Goal: Task Accomplishment & Management: Manage account settings

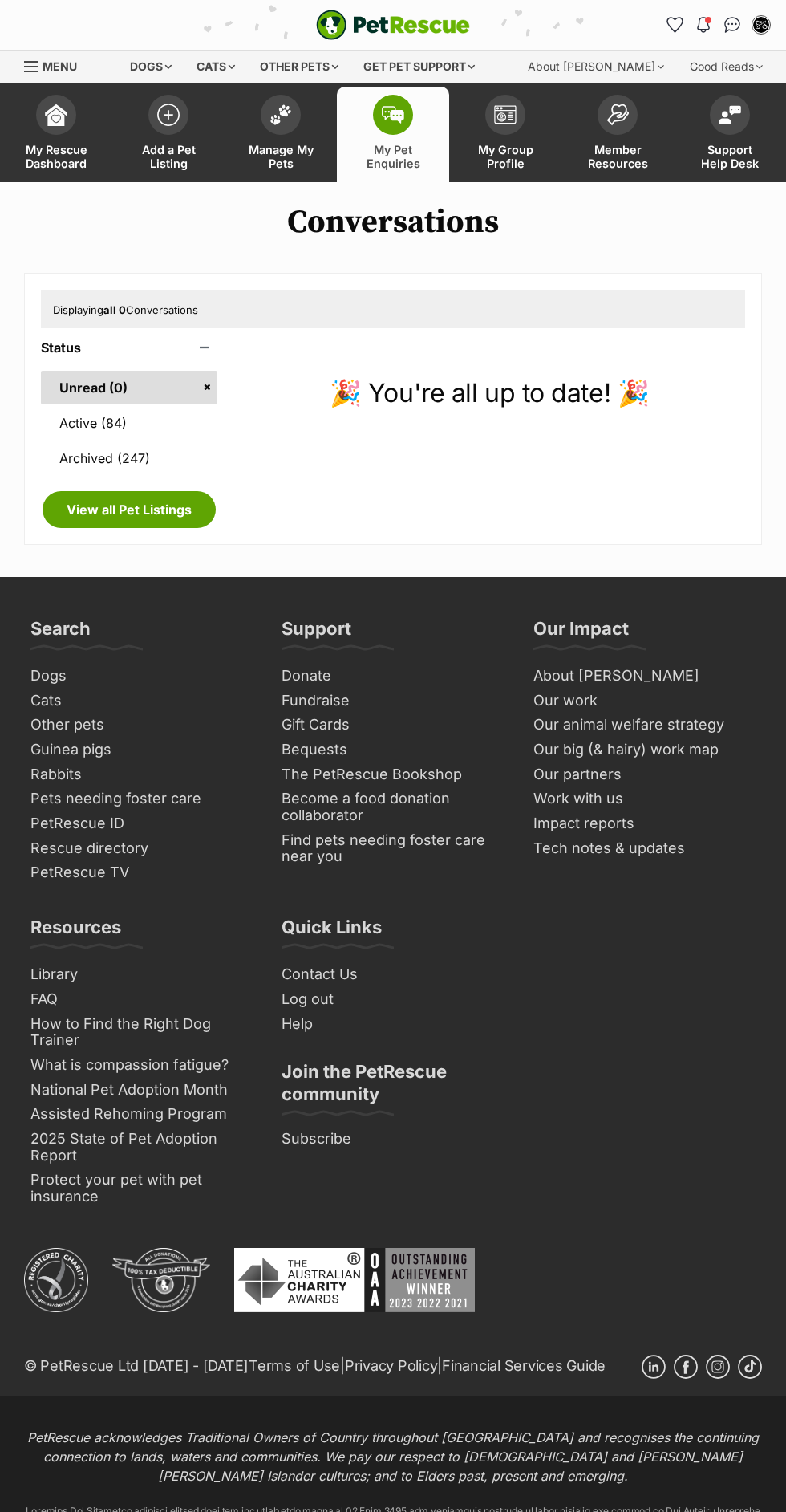
click at [400, 165] on span "My Pet Enquiries" at bounding box center [393, 156] width 73 height 28
click at [295, 139] on link "Manage My Pets" at bounding box center [280, 134] width 112 height 96
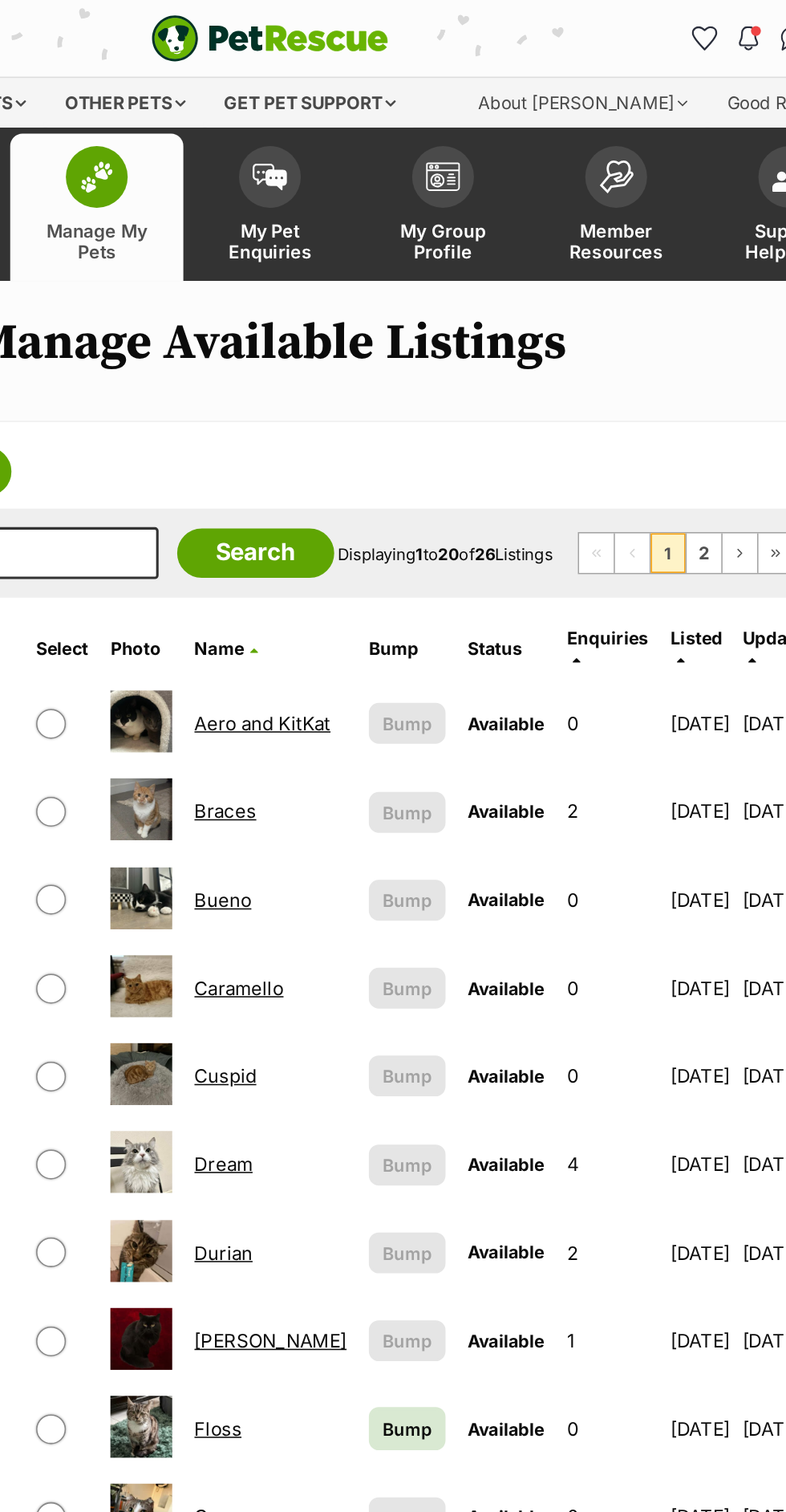
click at [589, 424] on icon at bounding box center [591, 429] width 5 height 9
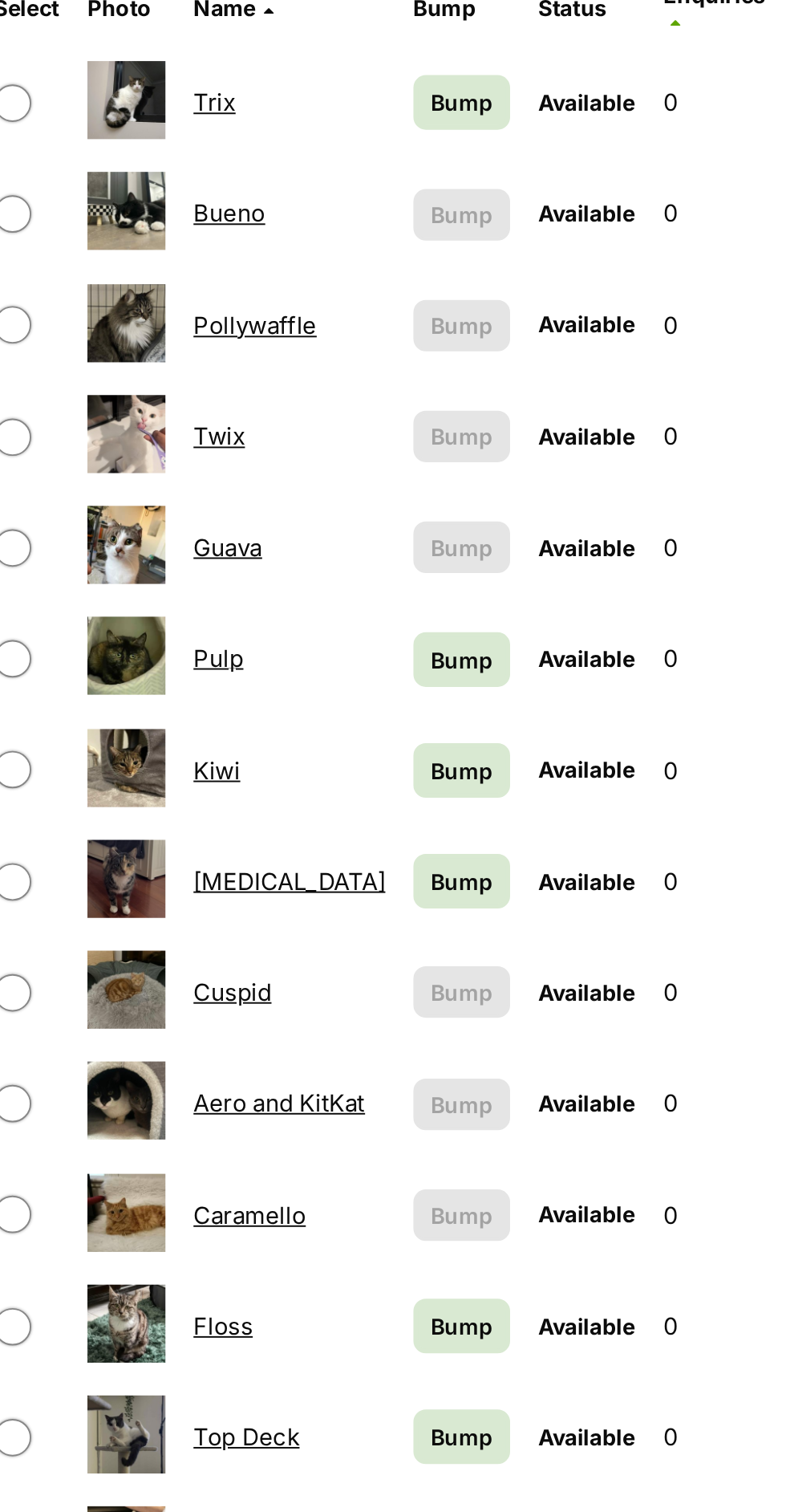
scroll to position [16, 0]
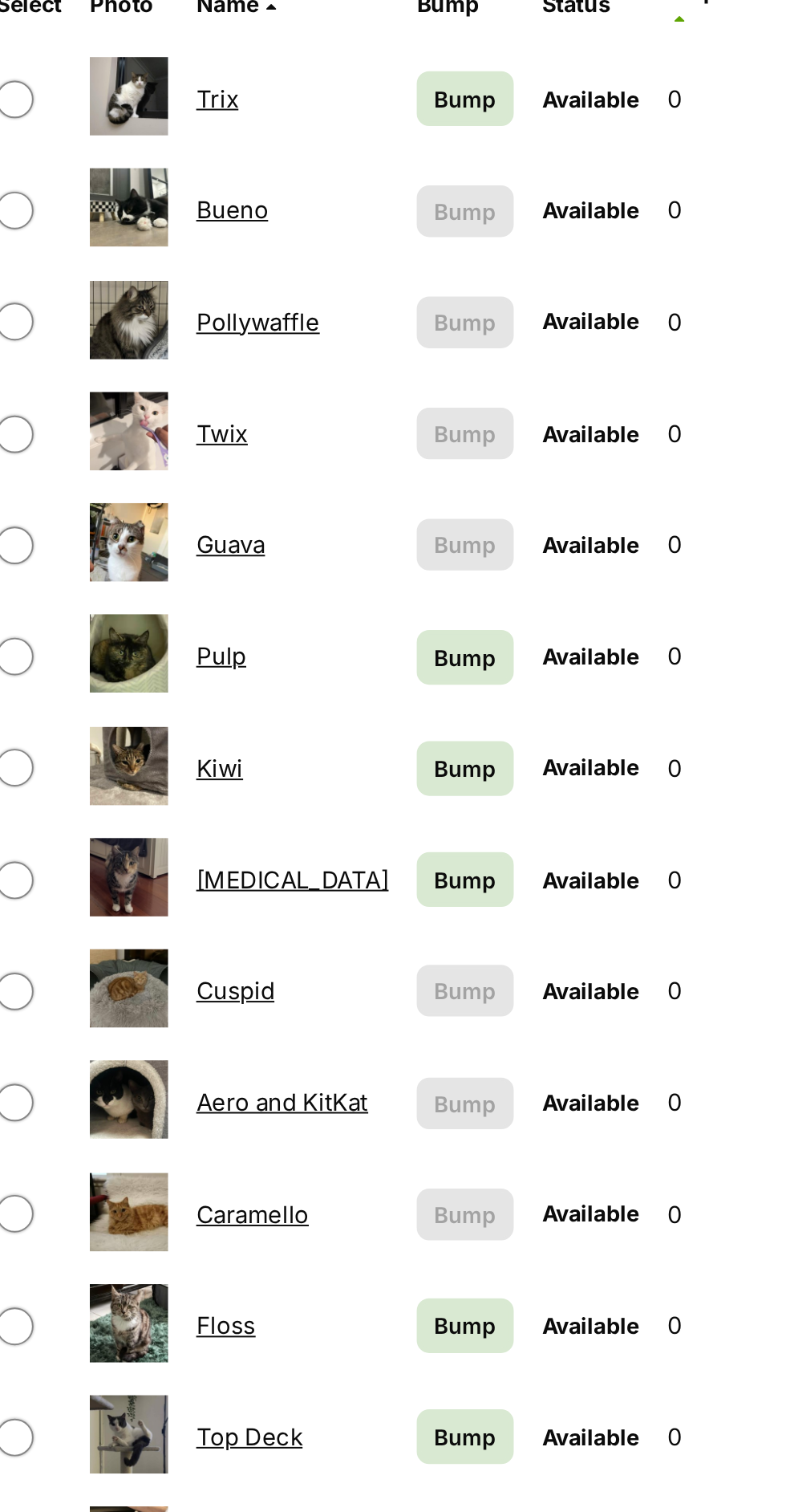
click at [360, 617] on link "Twix" at bounding box center [357, 624] width 27 height 16
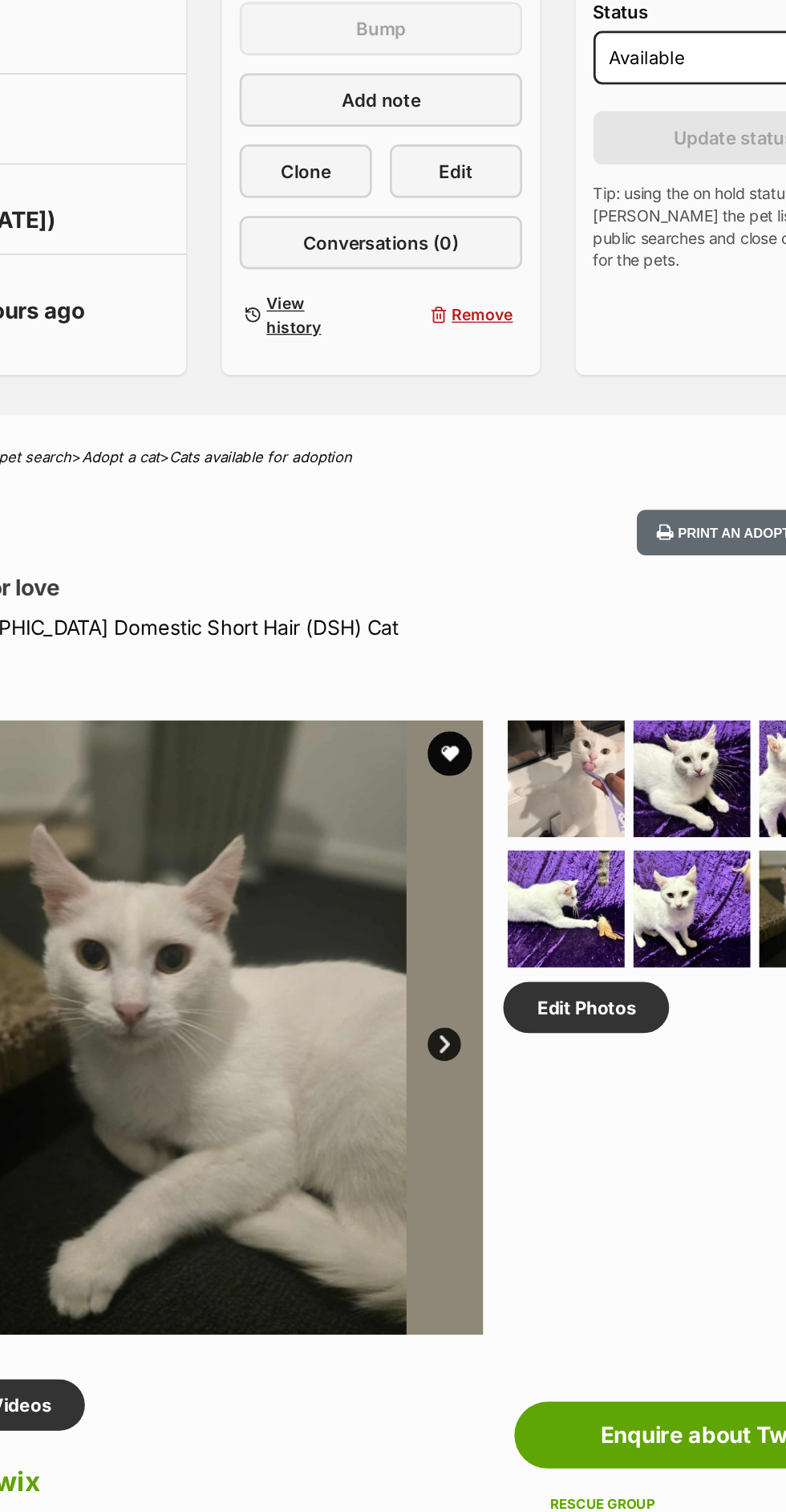
click at [536, 866] on img at bounding box center [527, 896] width 85 height 85
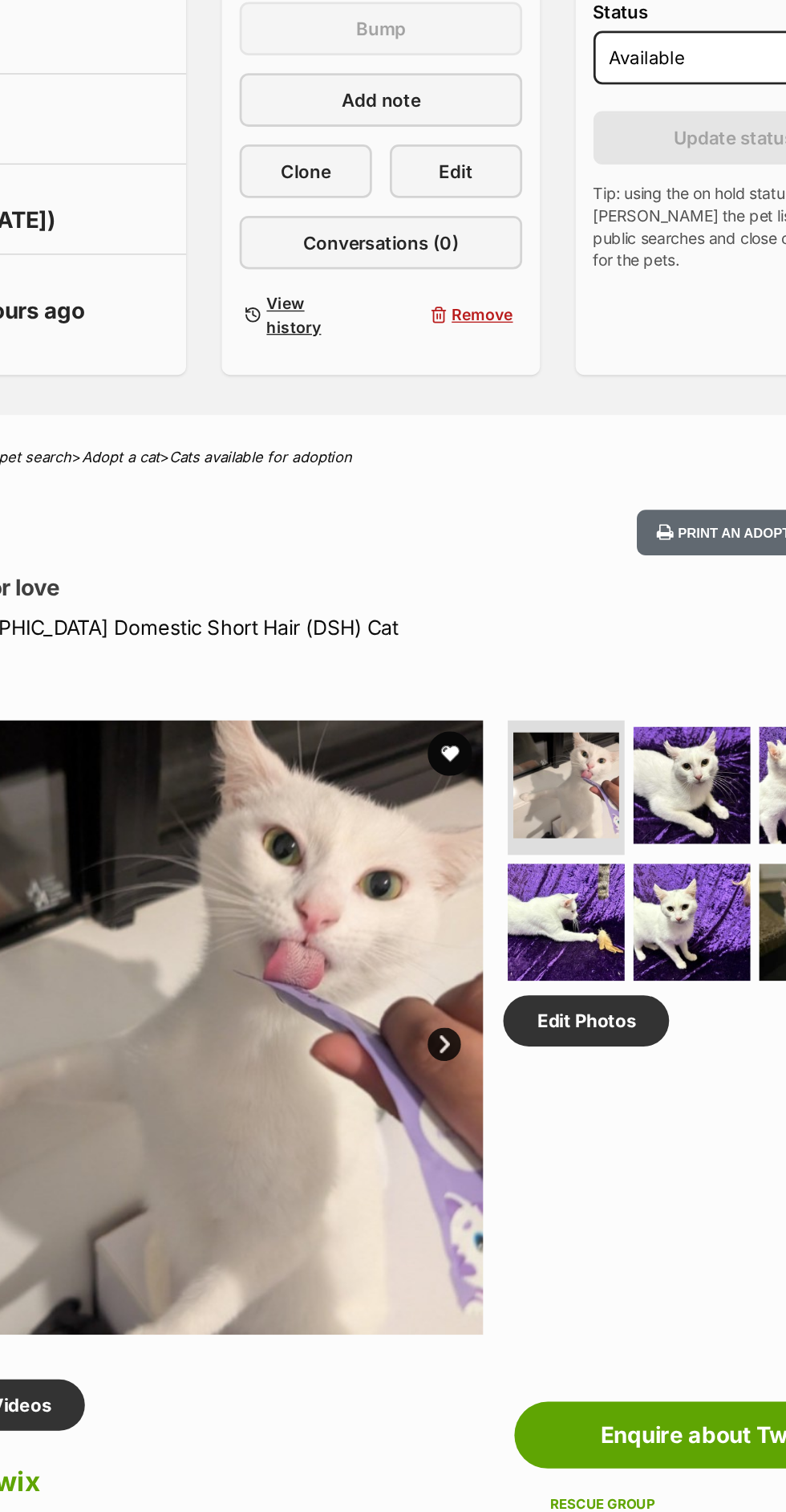
scroll to position [72, 0]
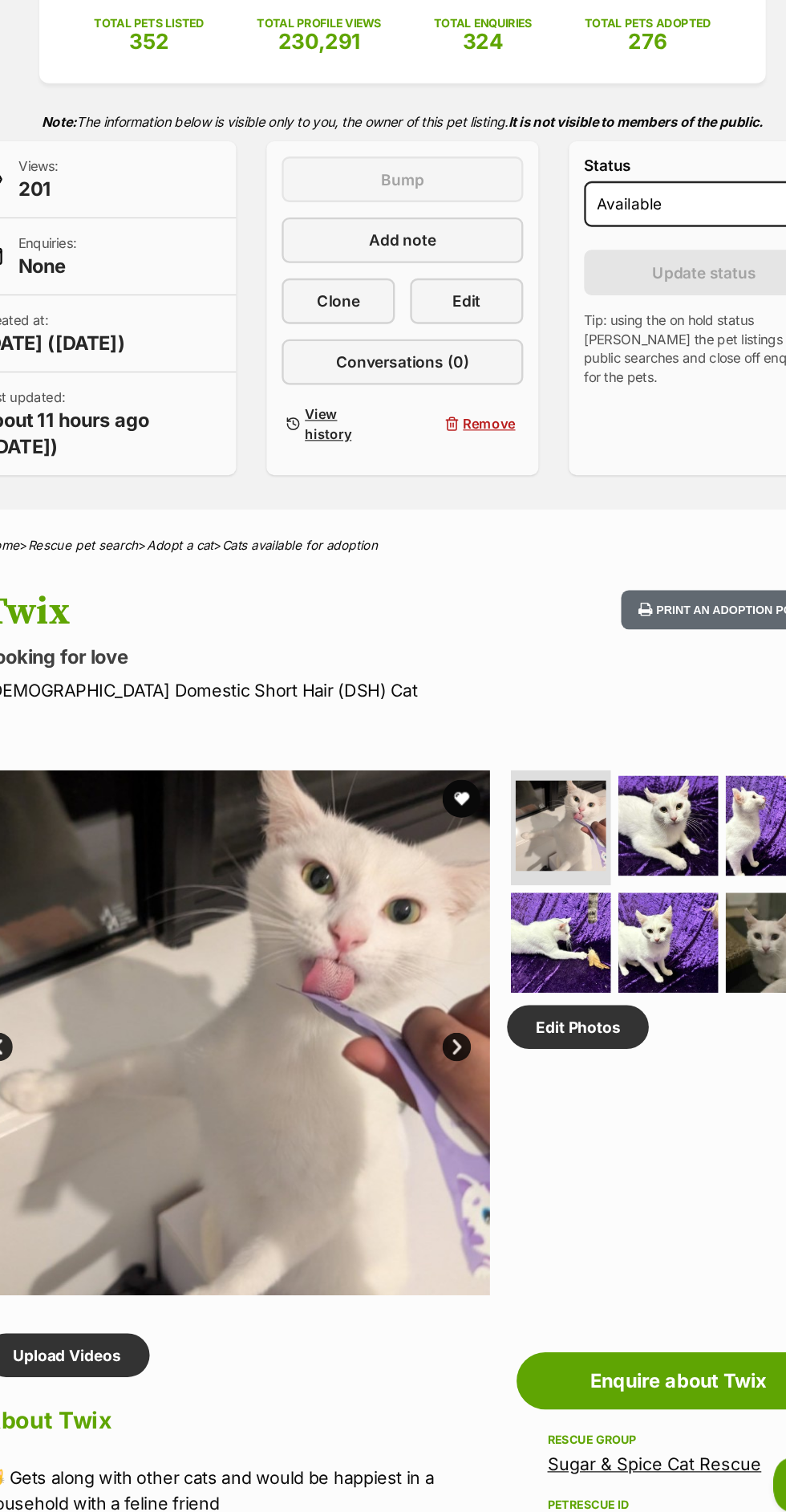
click at [643, 889] on img at bounding box center [618, 900] width 85 height 85
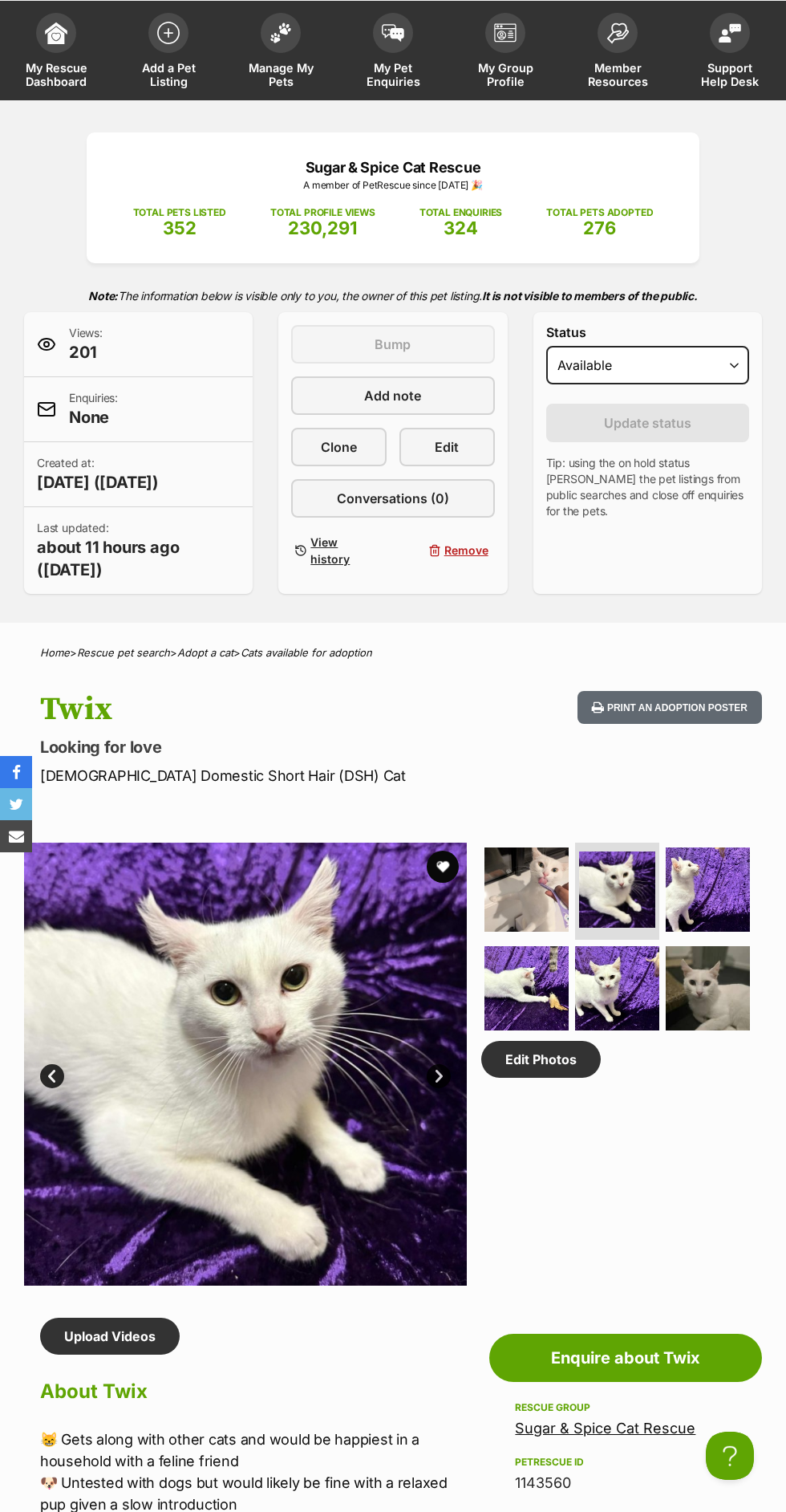
scroll to position [0, 0]
click at [702, 893] on img at bounding box center [708, 889] width 85 height 85
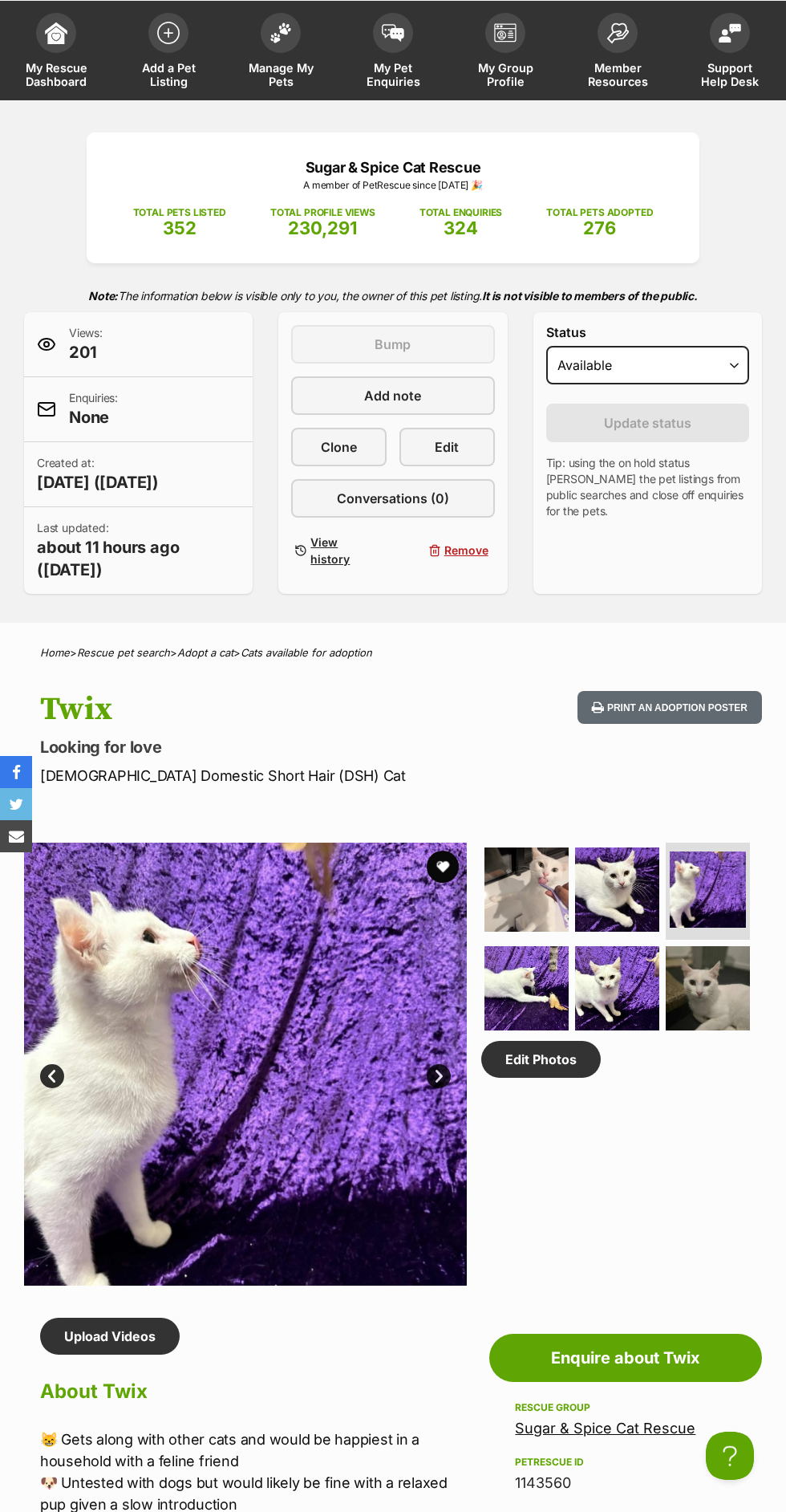
click at [550, 965] on img at bounding box center [527, 989] width 85 height 85
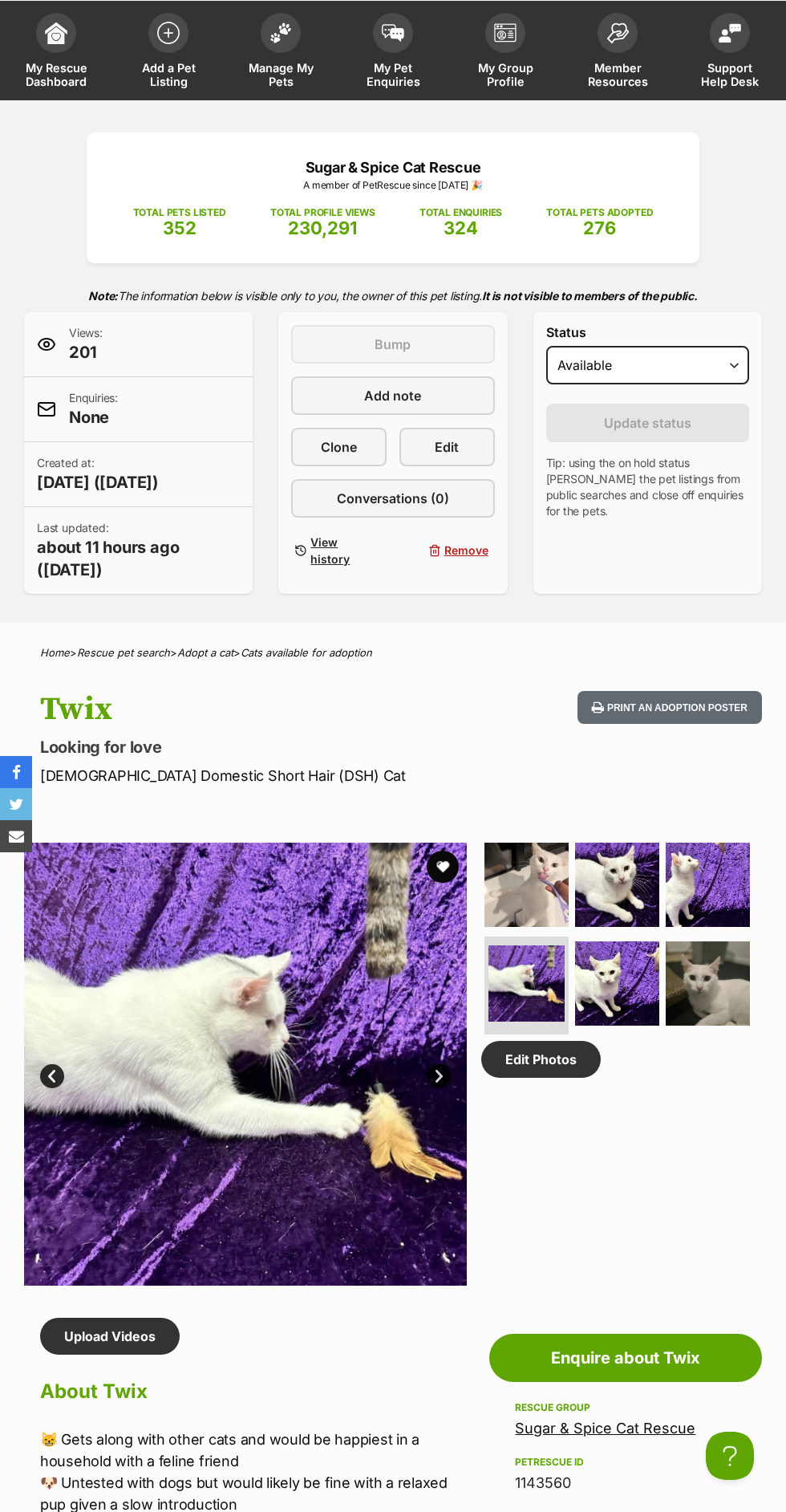
click at [632, 976] on img at bounding box center [618, 984] width 85 height 85
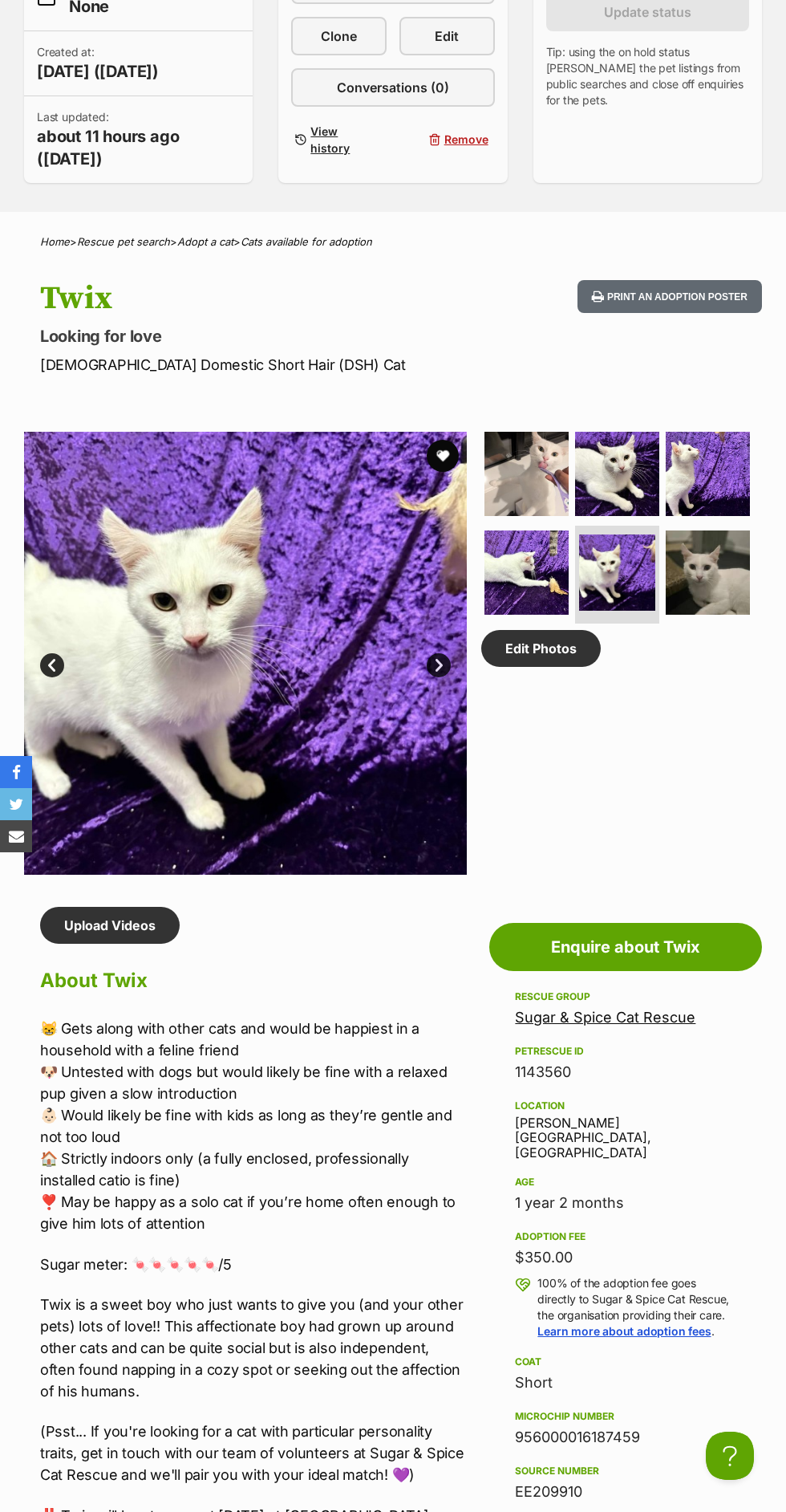
scroll to position [498, 0]
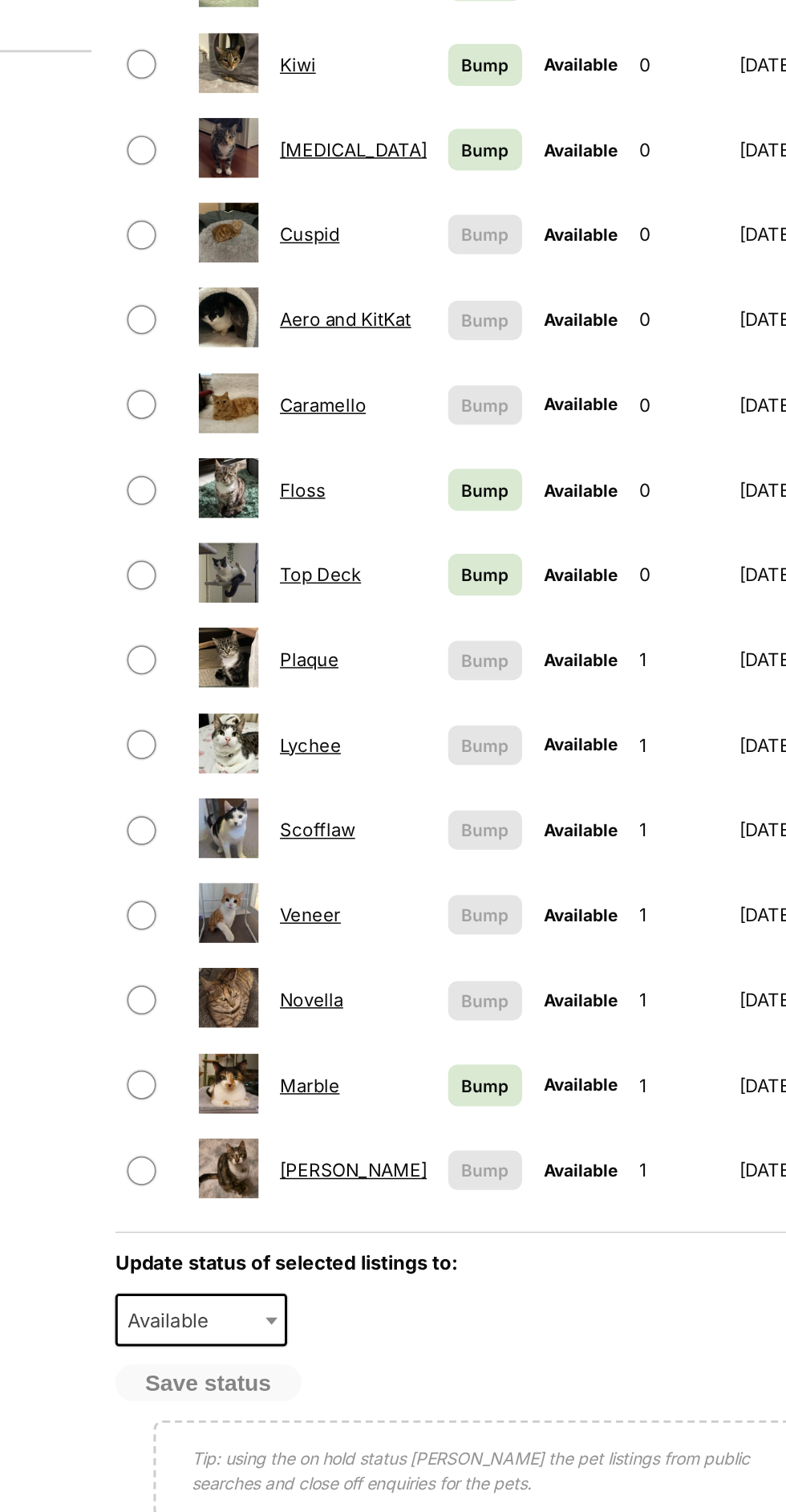
scroll to position [277, 0]
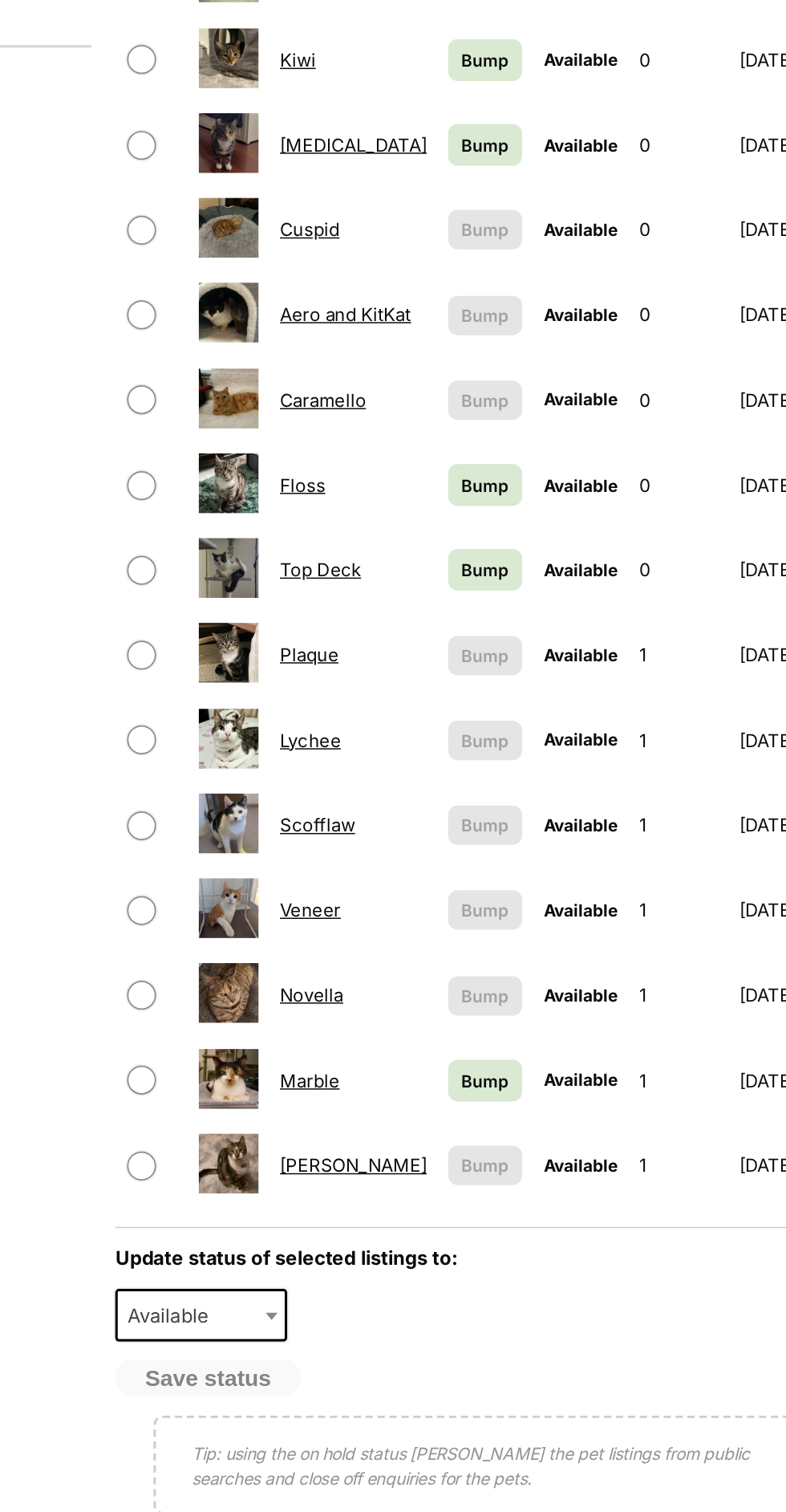
click at [395, 757] on link "Caramello" at bounding box center [372, 764] width 58 height 16
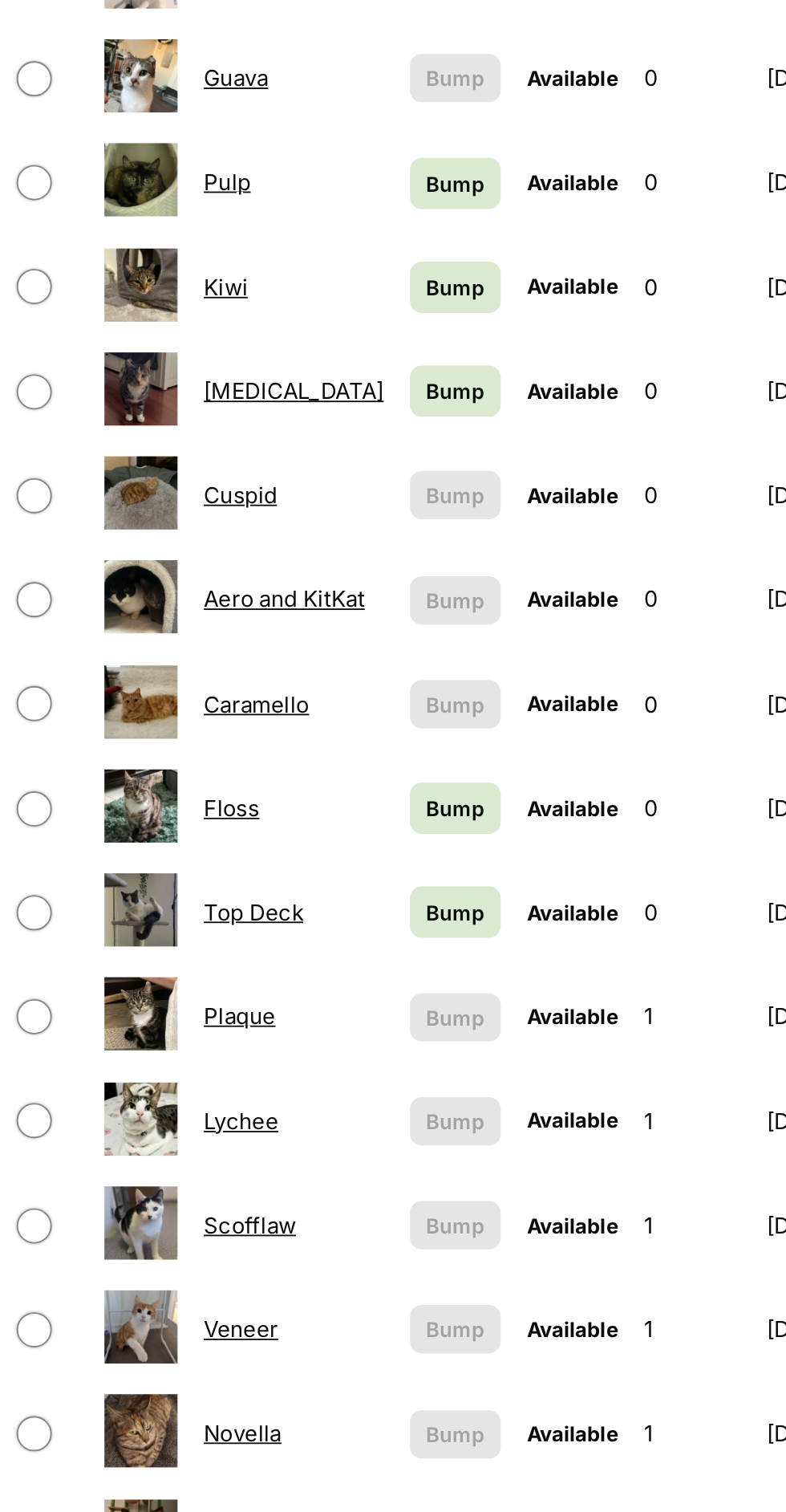
scroll to position [264, 0]
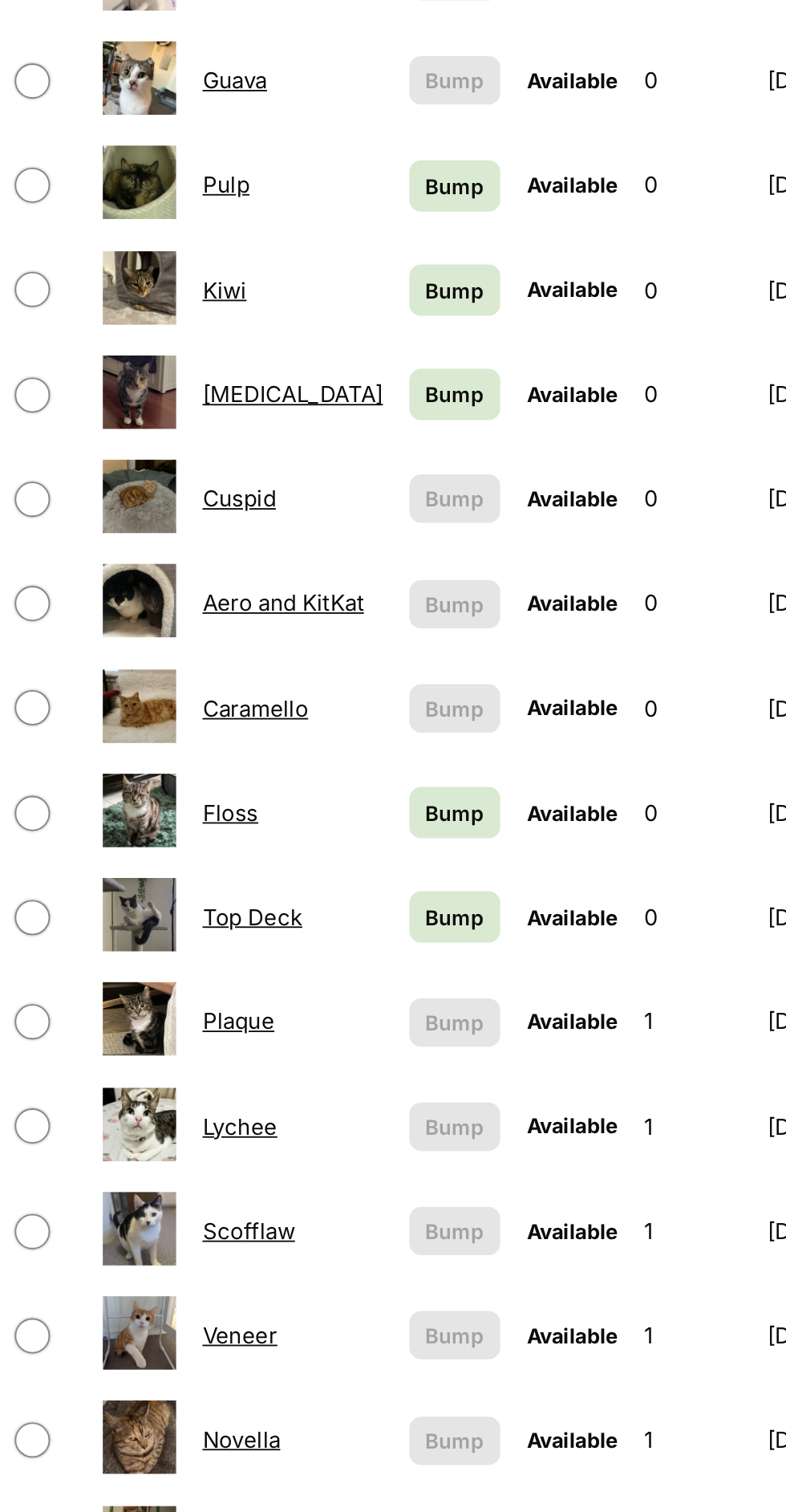
click at [375, 655] on link "Cuspid" at bounding box center [364, 662] width 40 height 16
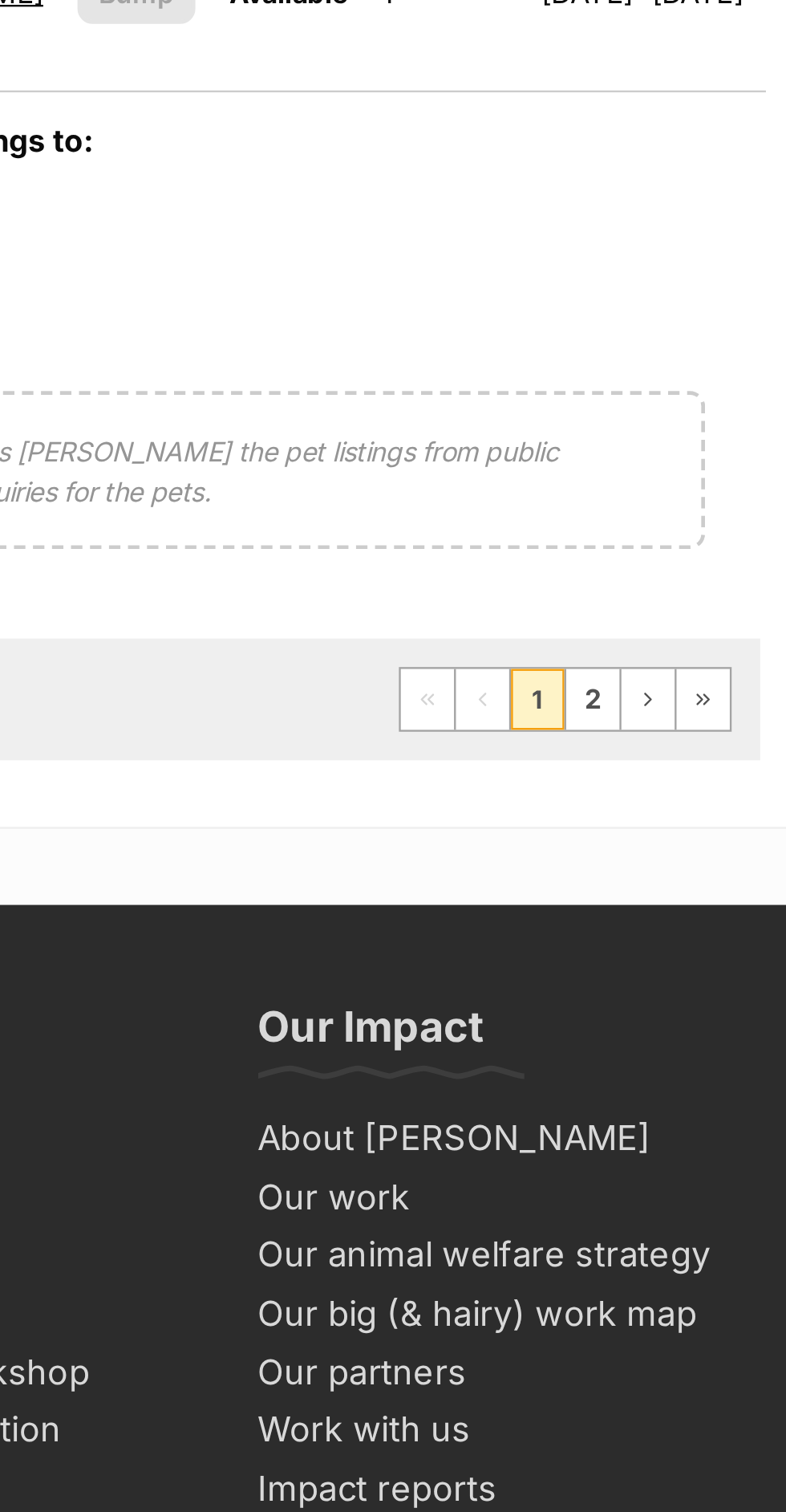
scroll to position [1174, 0]
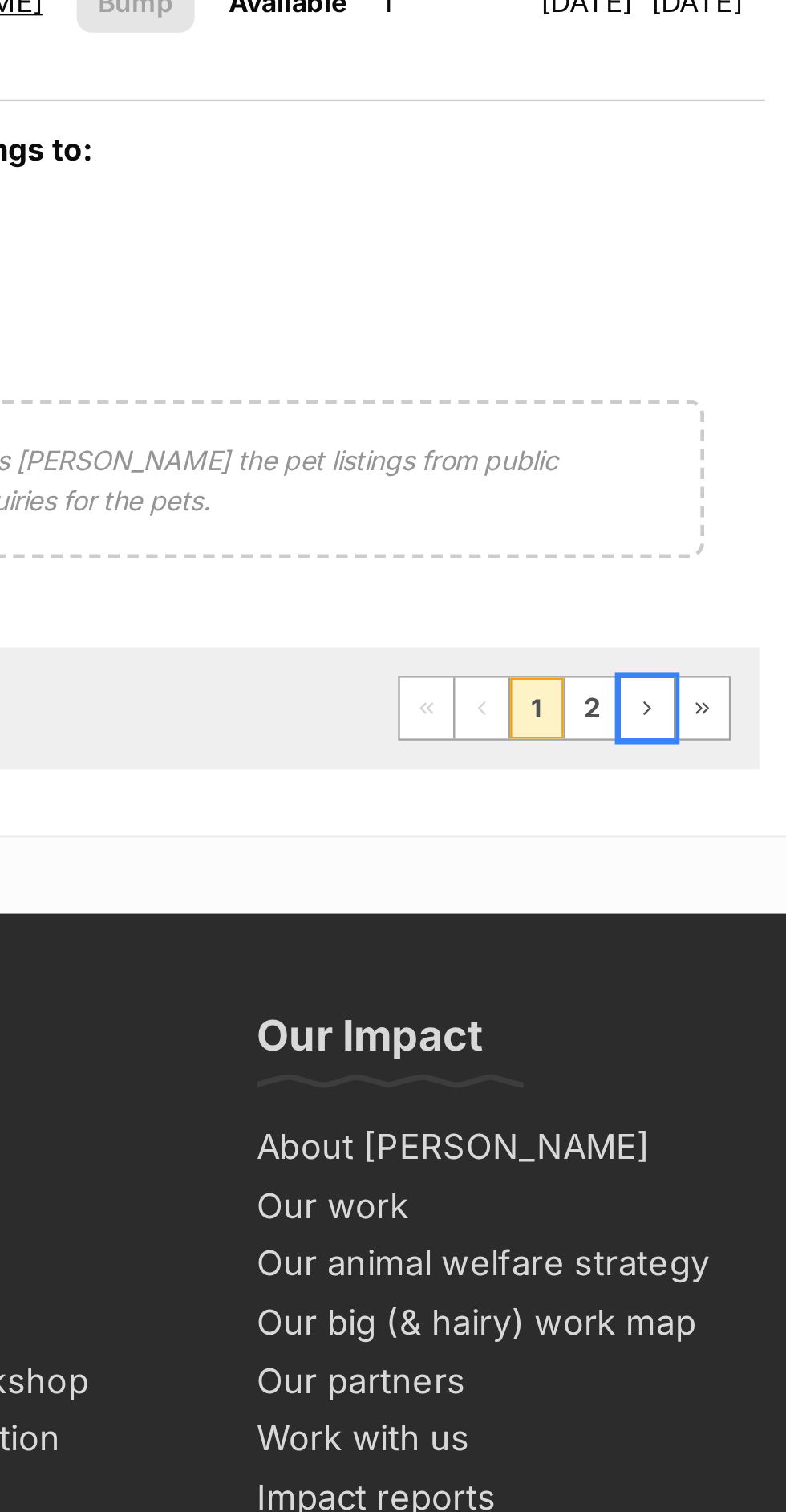
click at [688, 667] on link "Next Page" at bounding box center [698, 680] width 22 height 26
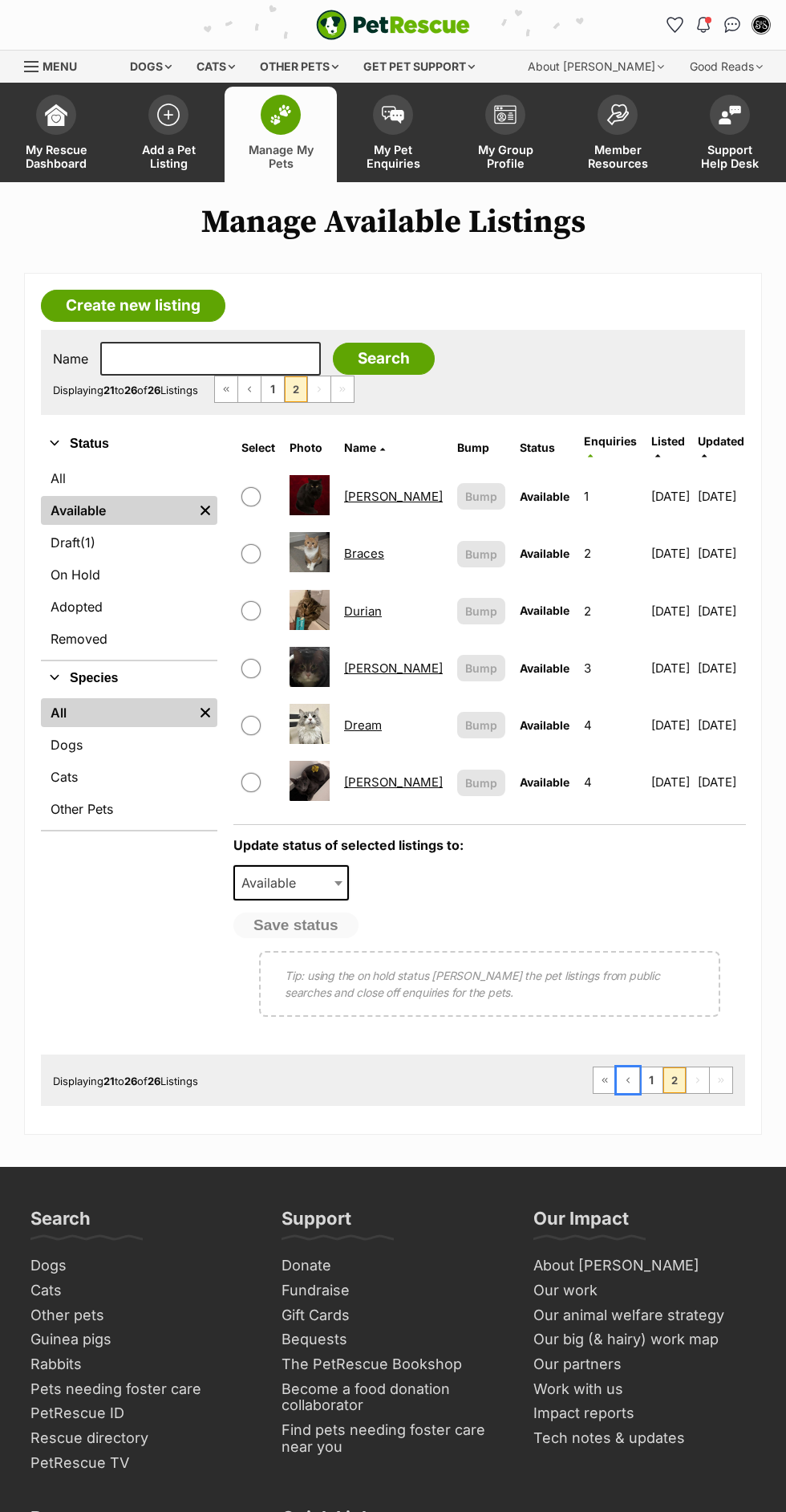
click at [637, 1068] on link "Previous Page" at bounding box center [628, 1081] width 22 height 26
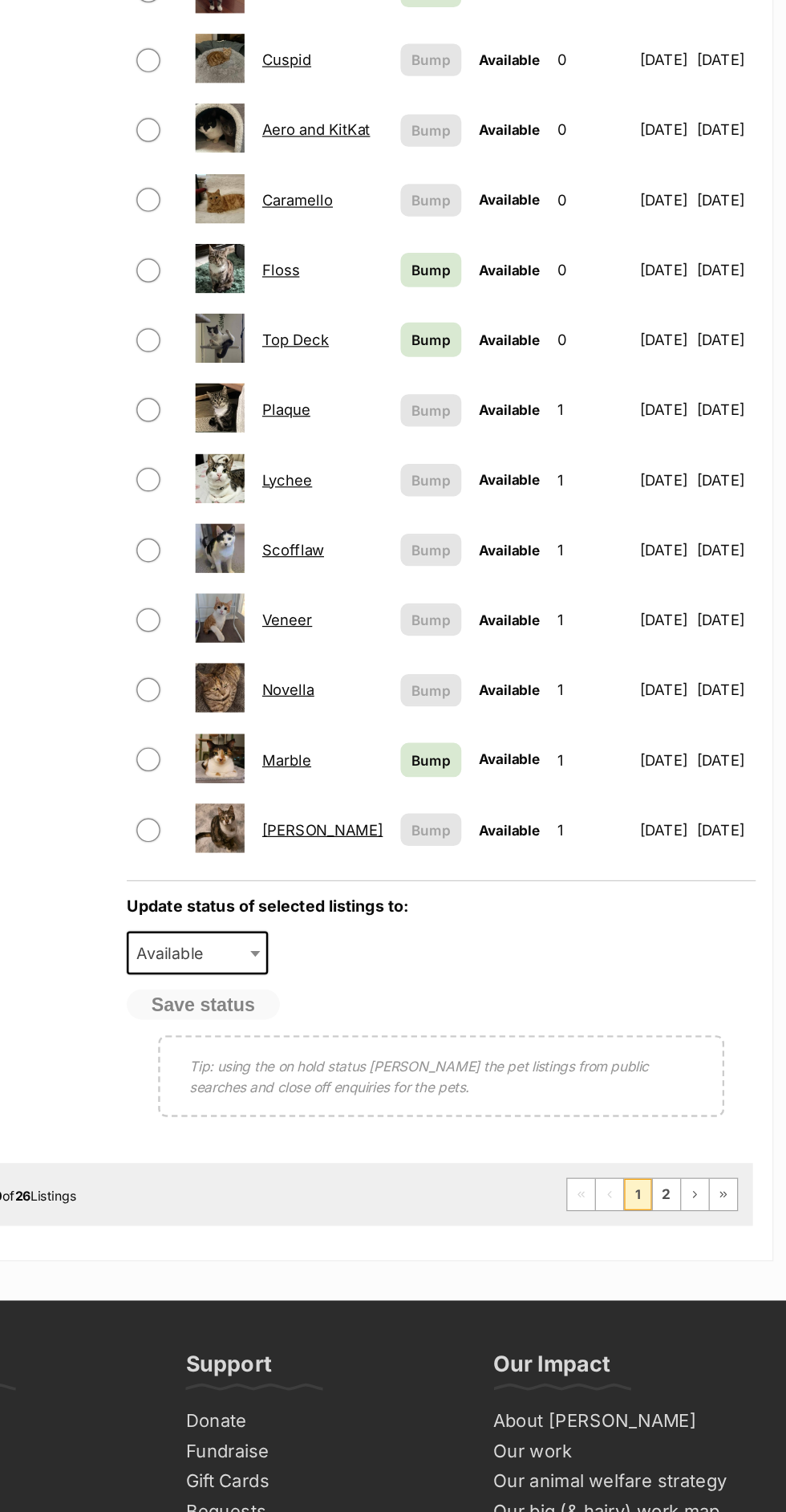
scroll to position [694, 0]
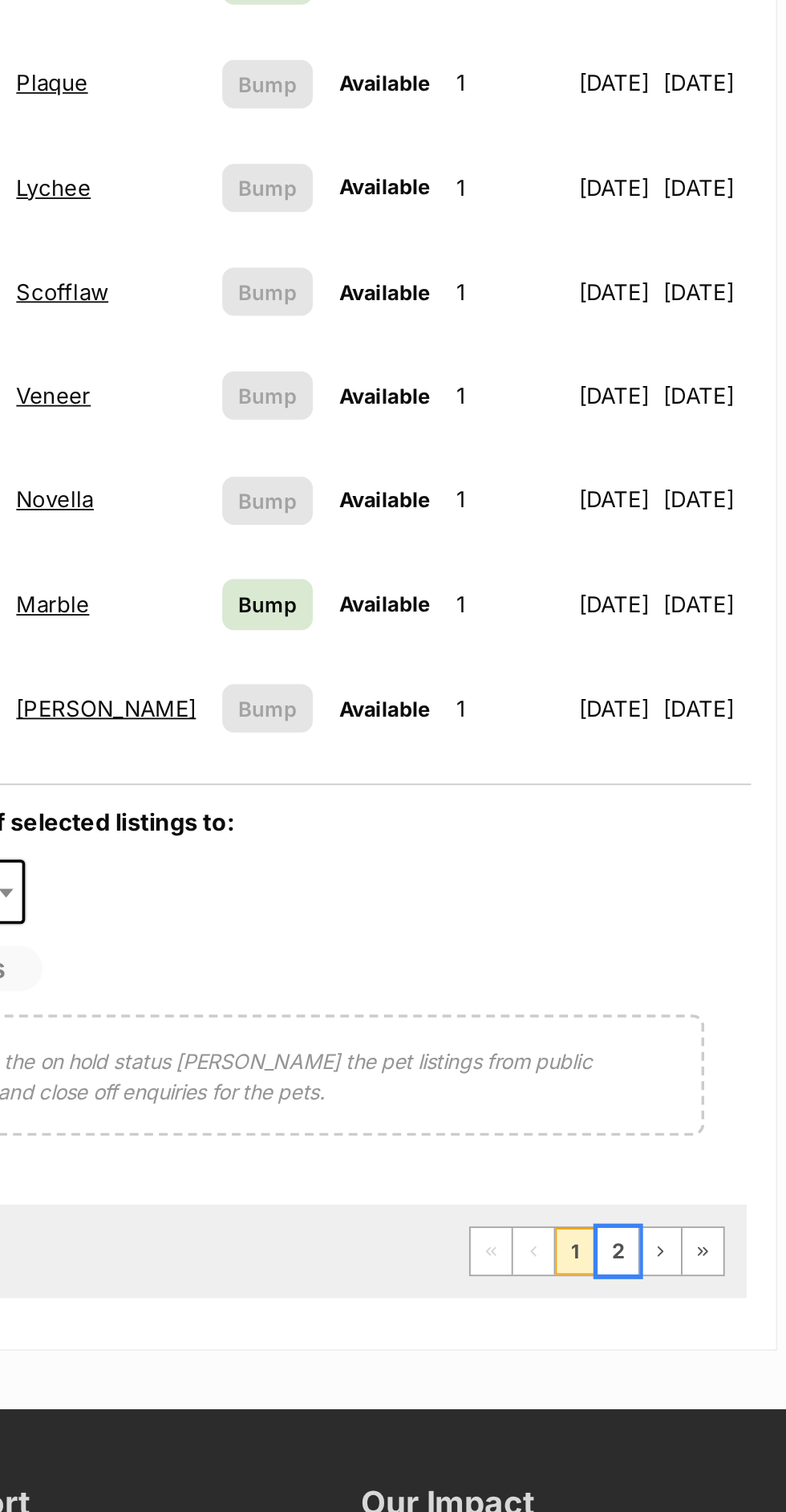
click at [675, 1150] on link "2" at bounding box center [675, 1160] width 22 height 26
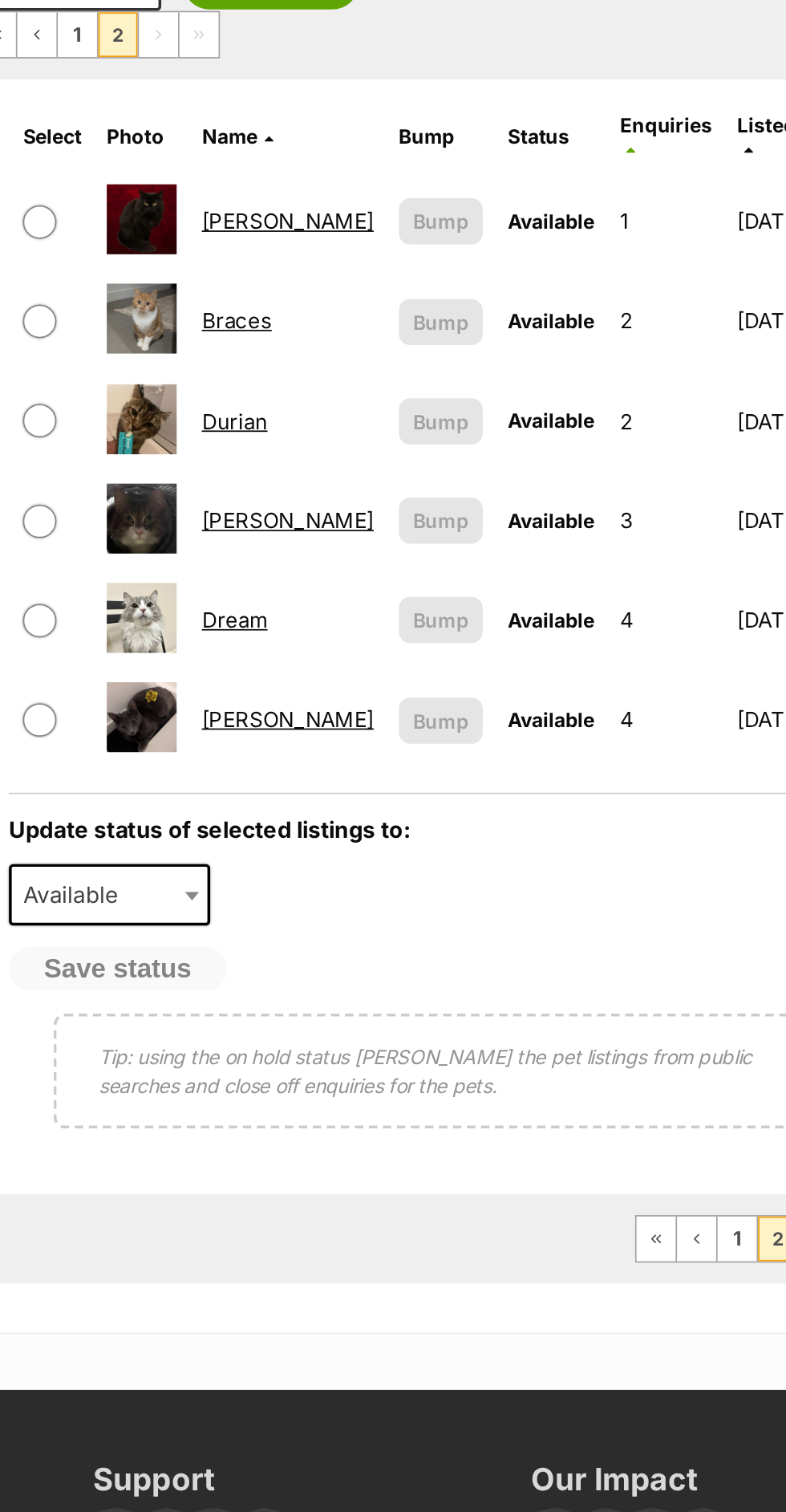
click at [584, 396] on span "Enquiries" at bounding box center [610, 401] width 53 height 14
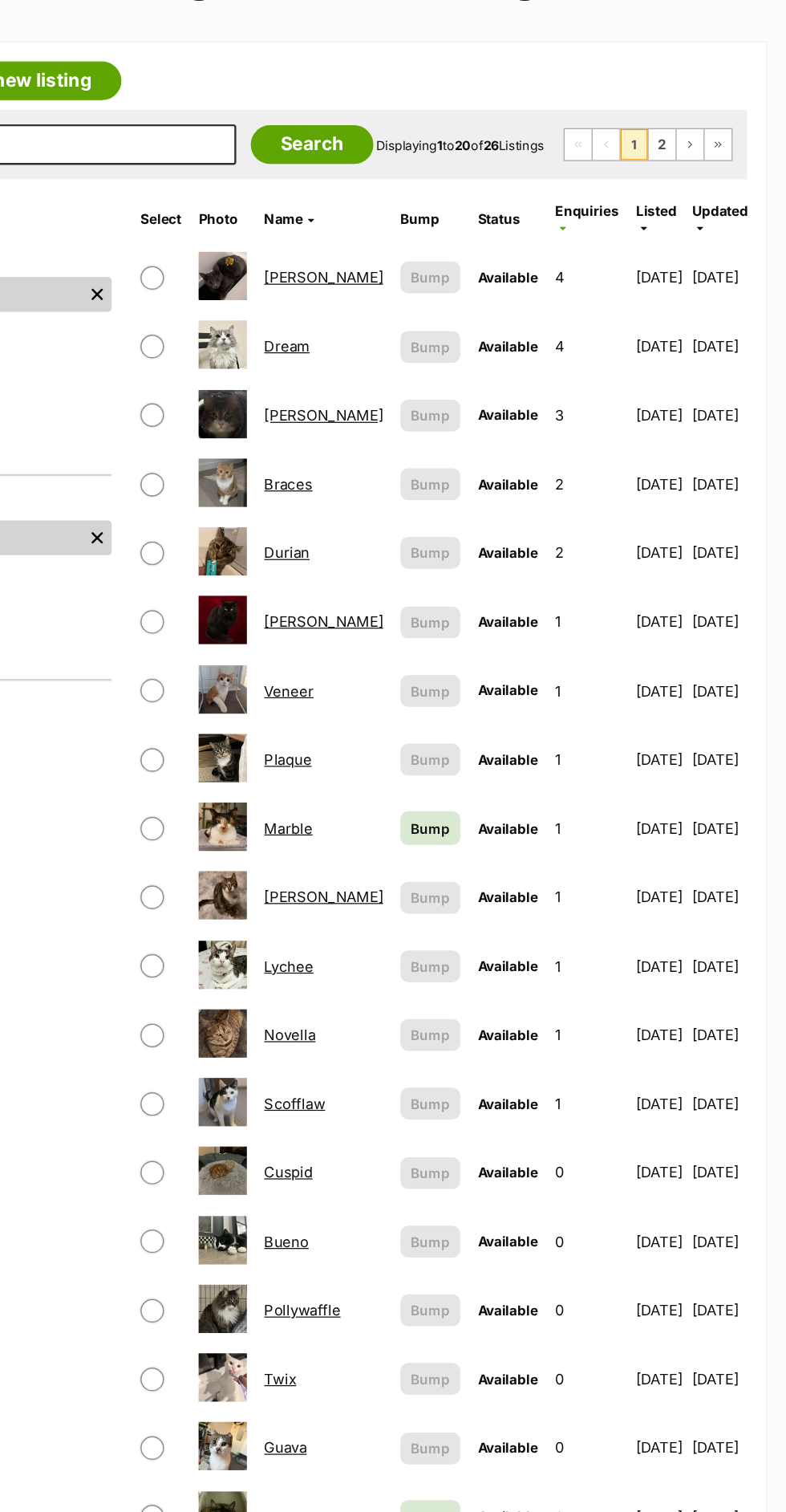
scroll to position [232, 0]
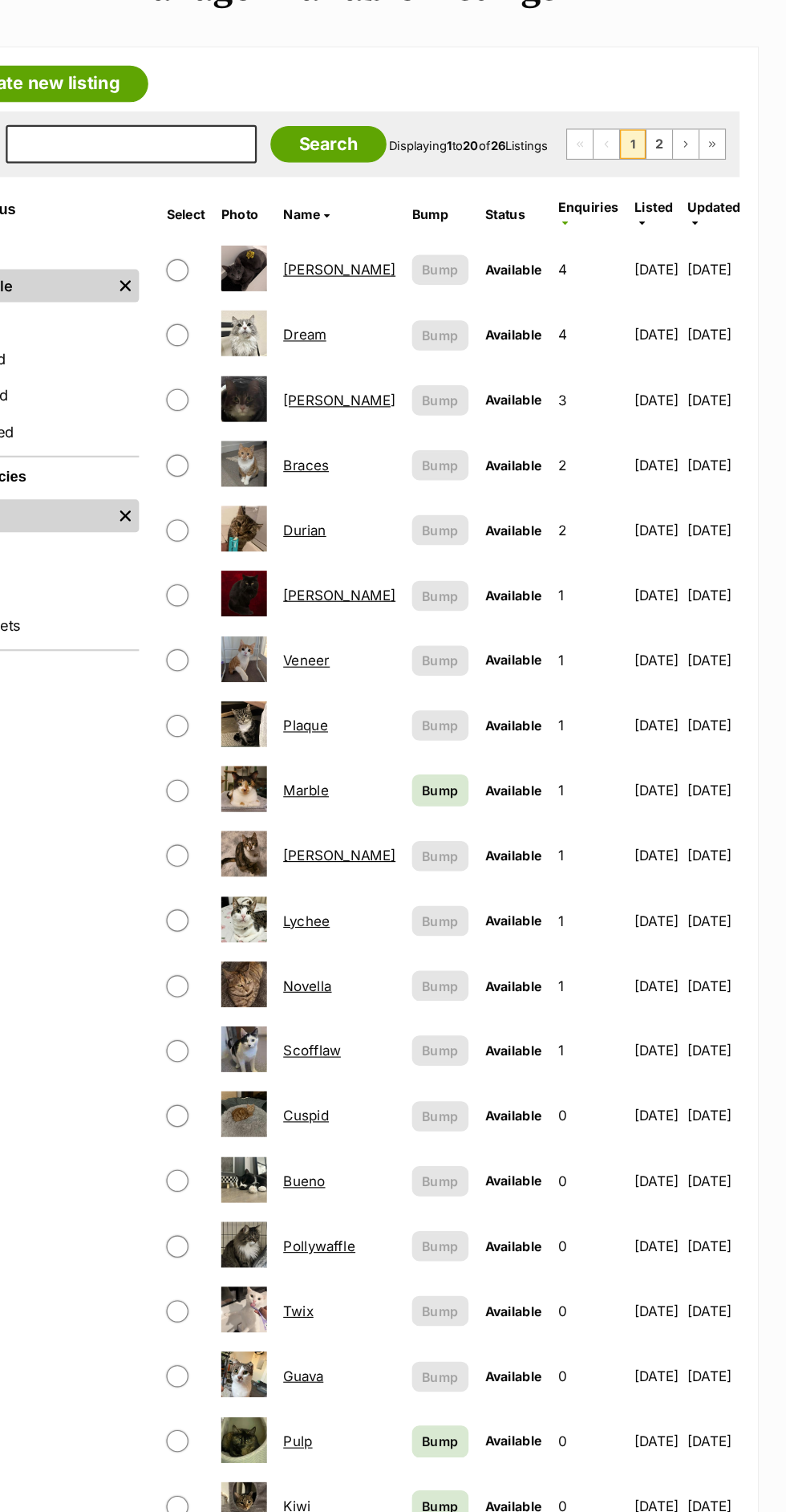
click at [366, 287] on link "Dream" at bounding box center [362, 294] width 38 height 16
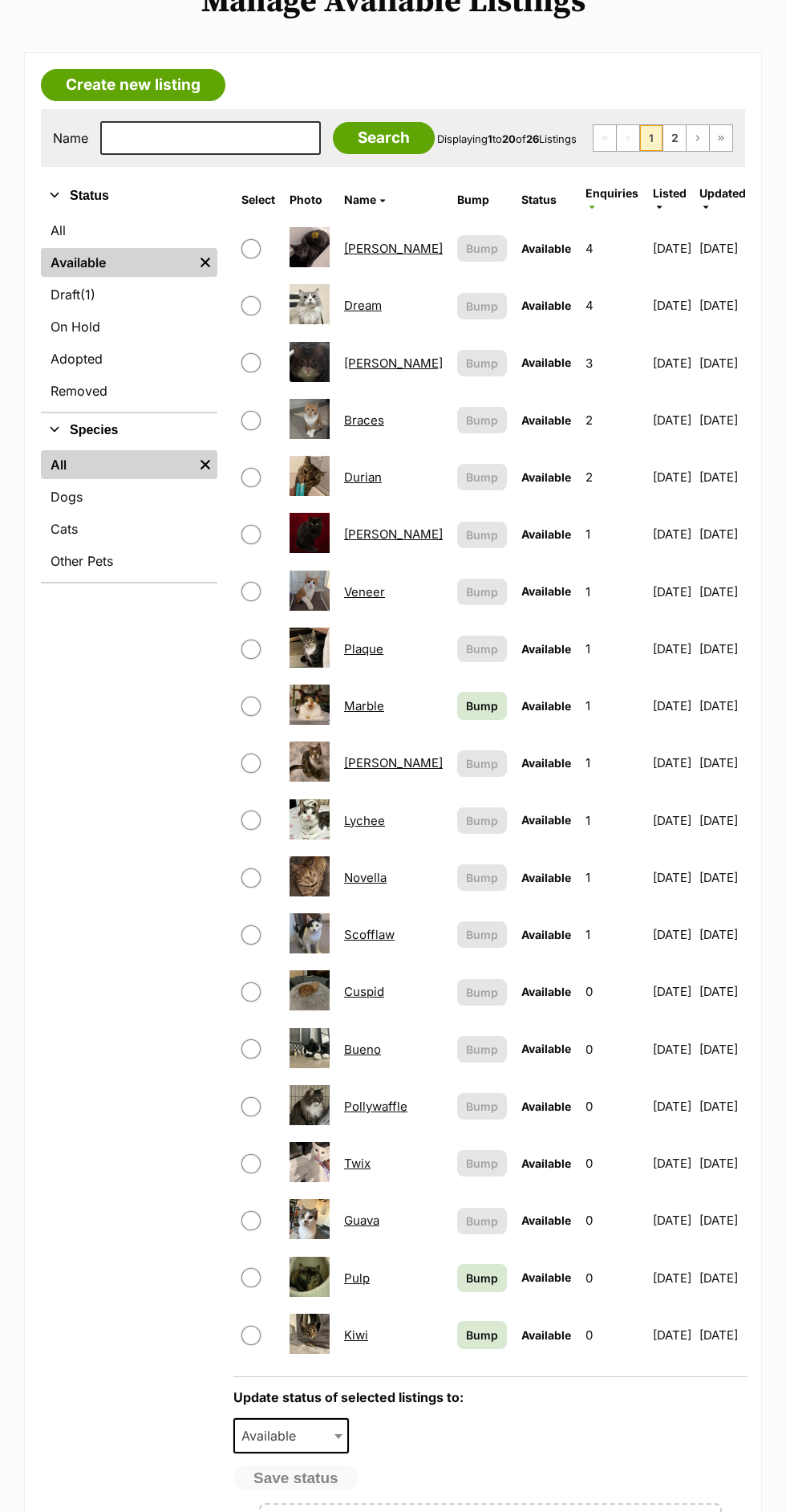
scroll to position [226, 0]
